Goal: Communication & Community: Answer question/provide support

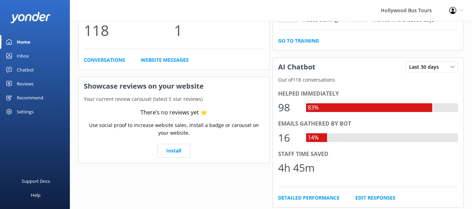
scroll to position [78, 0]
click at [109, 59] on link "Conversations" at bounding box center [104, 60] width 41 height 8
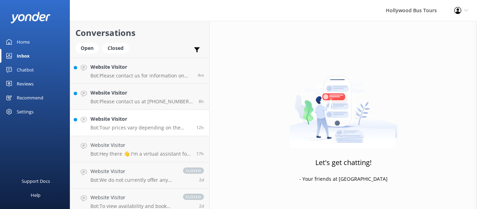
click at [147, 128] on p "Bot: Tour prices vary depending on the specific tour and departure location. Fo…" at bounding box center [140, 128] width 101 height 6
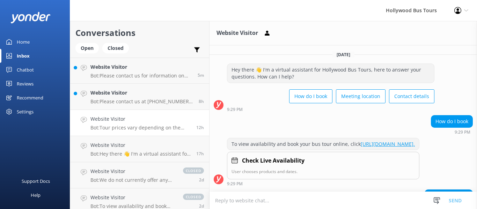
scroll to position [216, 0]
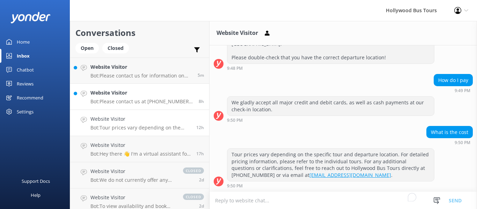
click at [129, 96] on h4 "Website Visitor" at bounding box center [141, 93] width 103 height 8
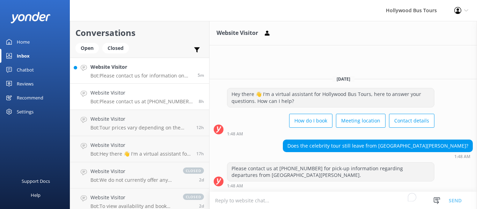
click at [128, 76] on p "Bot: Please contact us for information on hotel pick up at [PHONE_NUMBER]." at bounding box center [141, 76] width 102 height 6
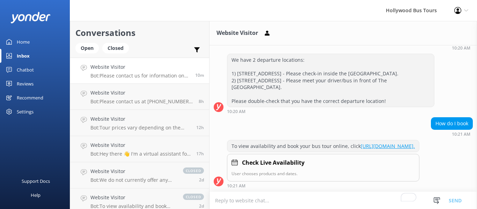
scroll to position [143, 0]
